Goal: Transaction & Acquisition: Purchase product/service

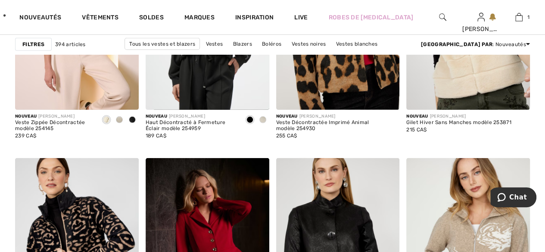
scroll to position [1335, 0]
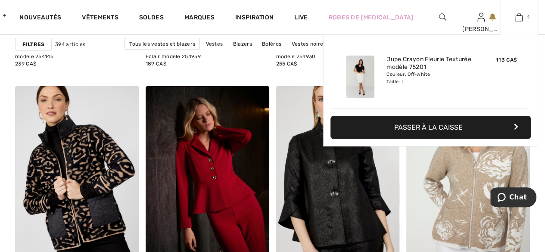
click at [479, 177] on div "Ajouté au panier Dolcezza Jupe Crayon Fleurie Texturée Modèle 75201 113 CA$ Cou…" at bounding box center [430, 110] width 215 height 153
click at [477, 178] on div "Ajouté au panier Dolcezza Jupe Crayon Fleurie Texturée Modèle 75201 113 CA$ Cou…" at bounding box center [430, 110] width 215 height 153
click at [477, 177] on div "Ajouté au panier Dolcezza Jupe Crayon Fleurie Texturée Modèle 75201 113 CA$ Cou…" at bounding box center [430, 110] width 215 height 153
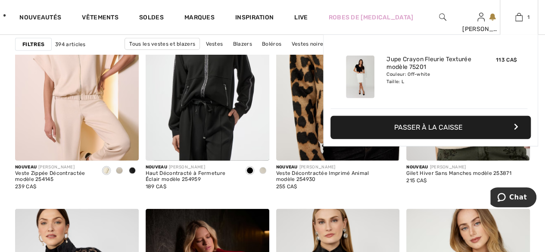
scroll to position [1206, 0]
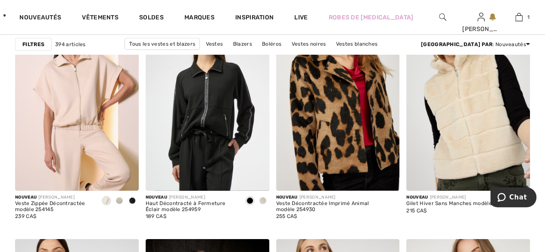
scroll to position [1335, 0]
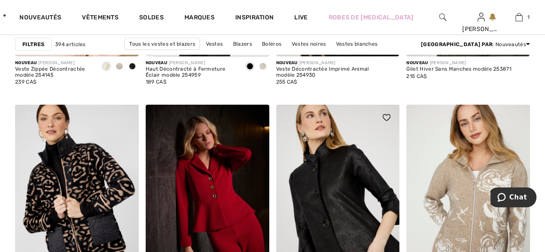
click at [398, 209] on img at bounding box center [338, 197] width 124 height 185
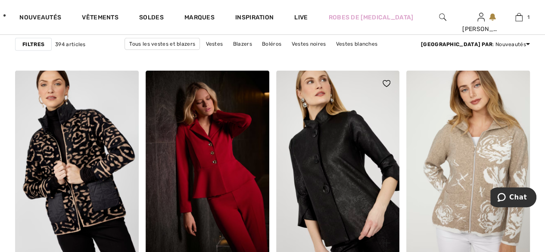
scroll to position [1421, 0]
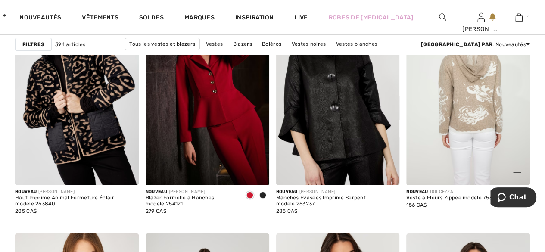
click at [493, 105] on img at bounding box center [468, 92] width 124 height 185
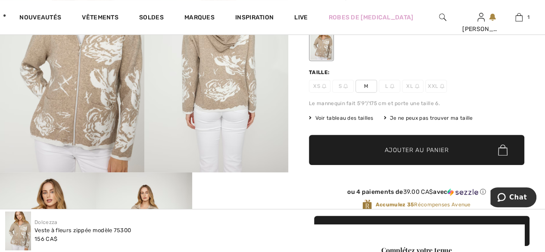
click at [364, 84] on span "M" at bounding box center [366, 86] width 22 height 13
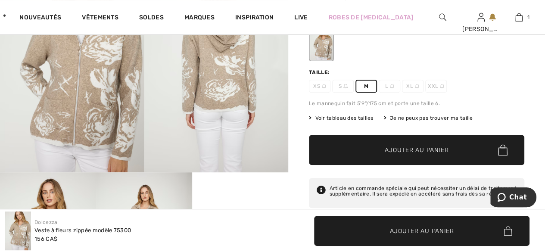
click at [400, 146] on span "Ajouter au panier" at bounding box center [417, 150] width 64 height 9
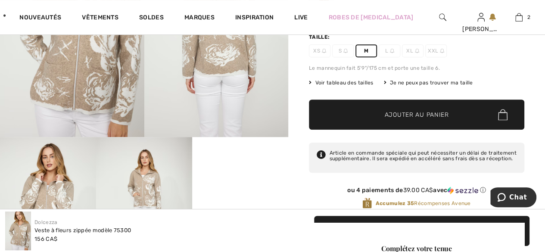
scroll to position [172, 0]
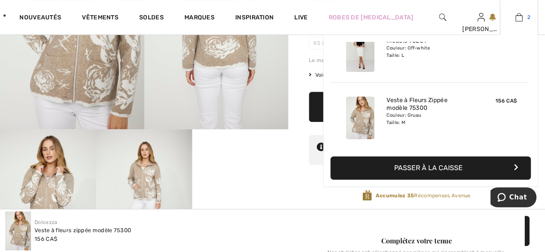
click at [517, 20] on img at bounding box center [518, 17] width 7 height 10
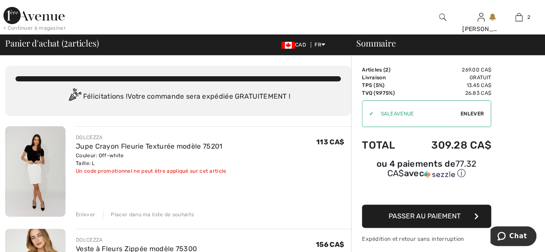
click at [430, 212] on span "Passer au paiement" at bounding box center [424, 216] width 72 height 8
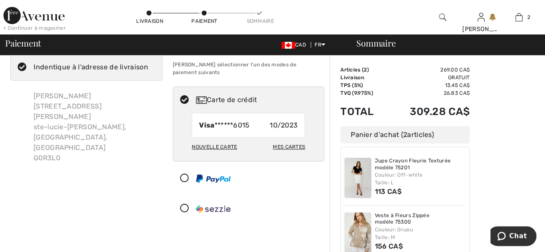
scroll to position [86, 0]
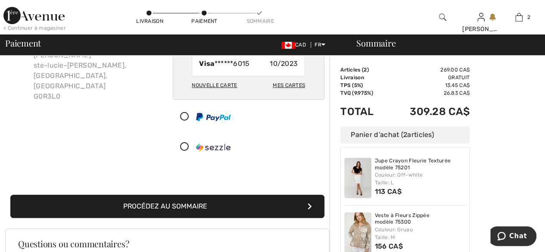
click at [204, 200] on button "Procédez au sommaire" at bounding box center [167, 206] width 314 height 23
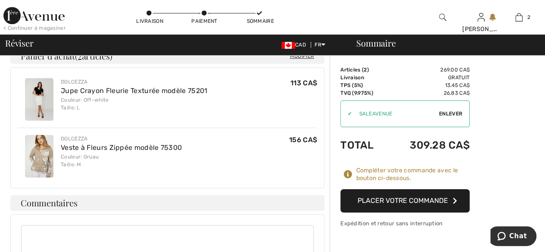
scroll to position [388, 0]
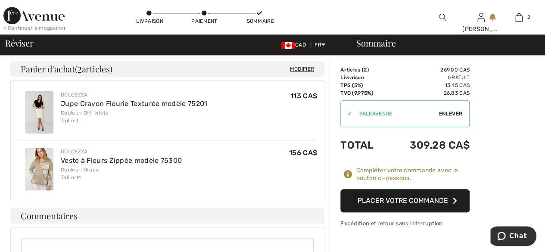
click at [402, 199] on button "Placer votre commande" at bounding box center [404, 200] width 129 height 23
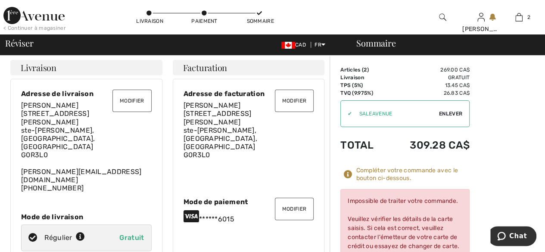
scroll to position [0, 0]
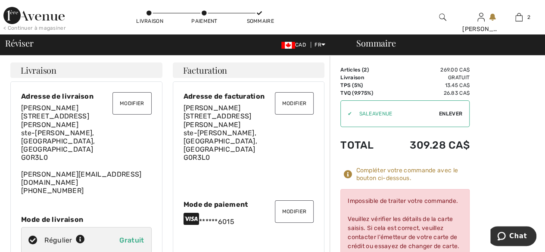
click at [295, 202] on button "Modifier" at bounding box center [294, 211] width 39 height 22
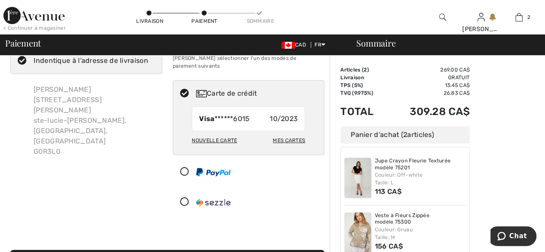
click at [215, 133] on div "Nouvelle carte" at bounding box center [214, 140] width 45 height 15
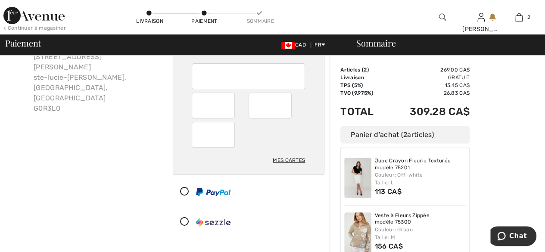
scroll to position [117, 0]
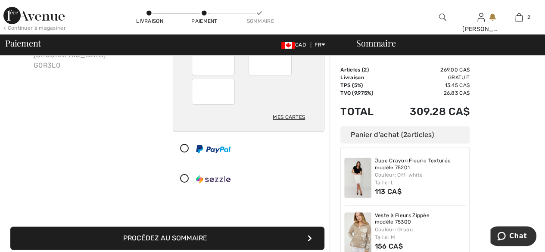
click at [50, 87] on div "Adresse de facturation Indentique à l'adresse de livraison Marie-Paule Asselin …" at bounding box center [86, 72] width 162 height 247
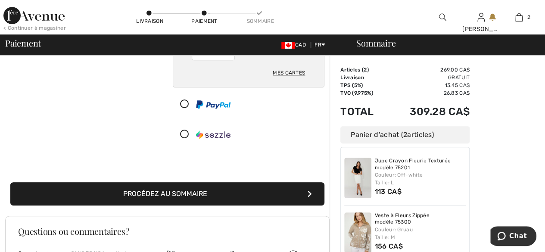
scroll to position [203, 0]
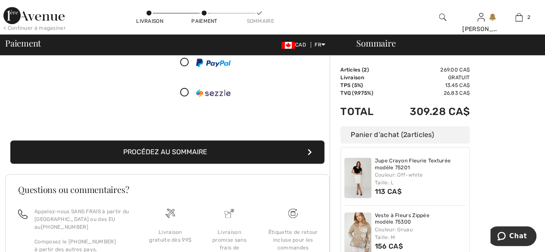
click at [201, 143] on button "Procédez au sommaire" at bounding box center [167, 151] width 314 height 23
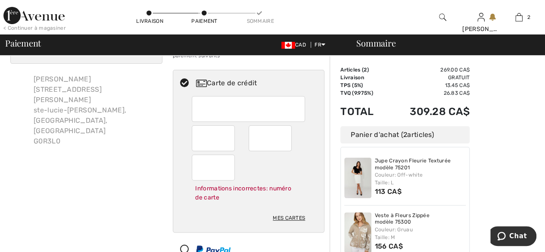
scroll to position [34, 0]
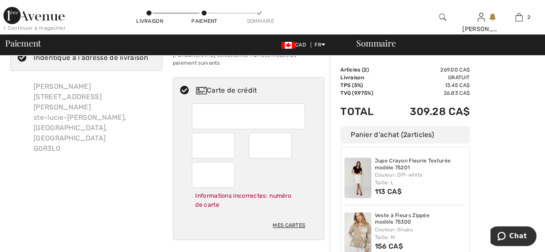
click at [301, 105] on div at bounding box center [248, 116] width 113 height 26
radio input "true"
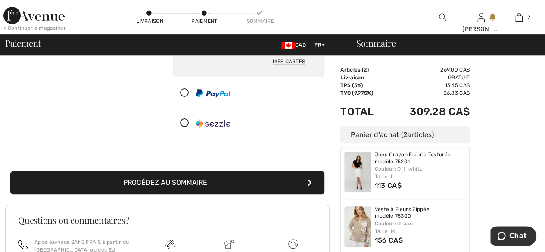
scroll to position [170, 0]
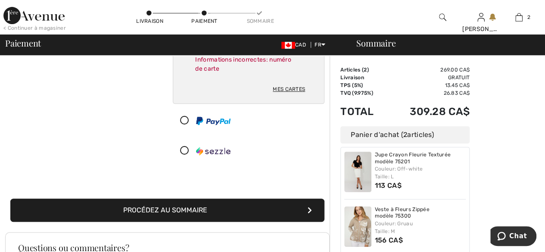
click at [183, 199] on button "Procédez au sommaire" at bounding box center [167, 210] width 314 height 23
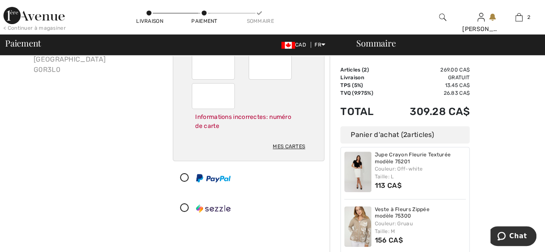
scroll to position [127, 0]
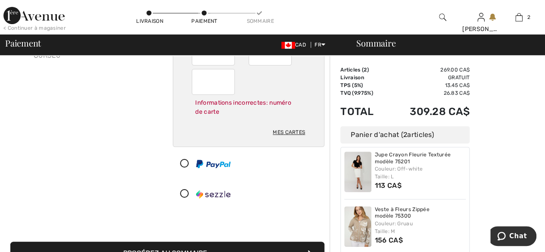
click at [267, 244] on button "Procédez au sommaire" at bounding box center [167, 253] width 314 height 23
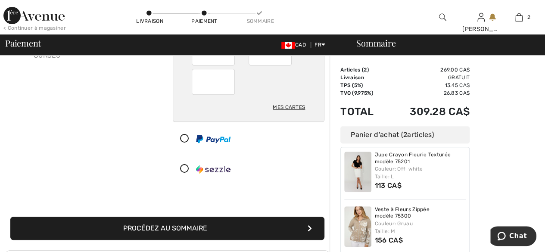
click at [267, 221] on button "Procédez au sommaire" at bounding box center [167, 228] width 314 height 23
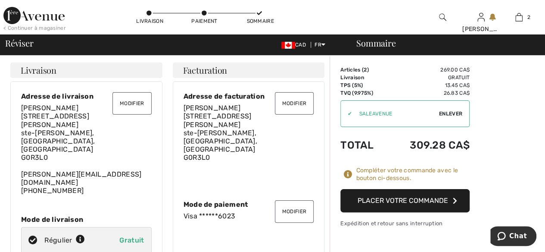
click at [411, 201] on button "Placer votre commande" at bounding box center [404, 200] width 129 height 23
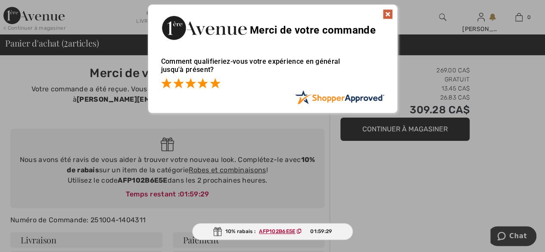
click at [217, 85] on span at bounding box center [215, 83] width 10 height 10
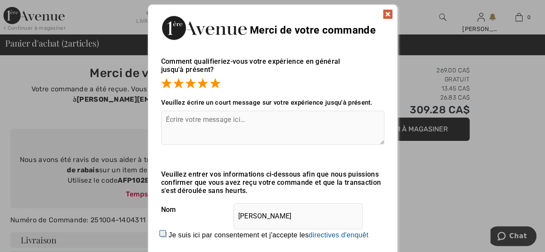
click at [172, 120] on textarea at bounding box center [272, 128] width 223 height 34
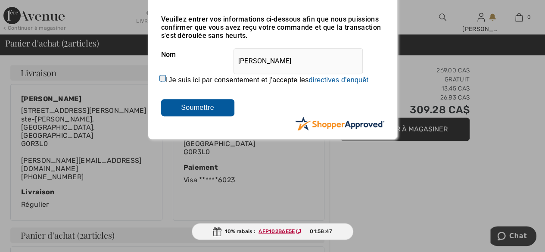
scroll to position [172, 0]
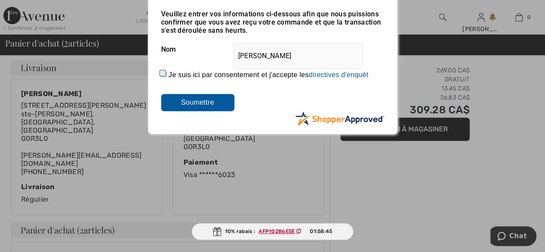
type textarea "Sera-t-elle livrée par transport étant donné la grève??? Merci!"
click at [161, 72] on input "Je suis ici par consentement et j'accepte les En soumettant une évaluation, vou…" at bounding box center [164, 74] width 6 height 6
checkbox input "true"
click at [181, 100] on input "Soumettre" at bounding box center [197, 102] width 73 height 17
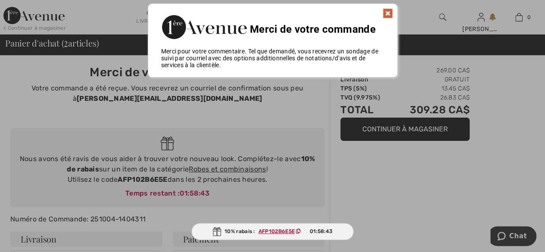
scroll to position [0, 0]
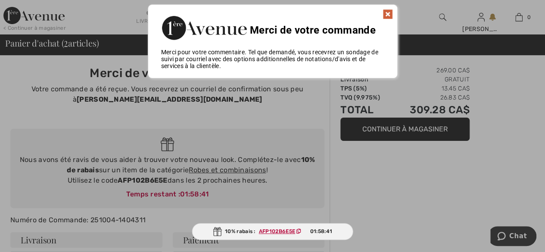
click at [387, 10] on img at bounding box center [387, 14] width 10 height 10
